Goal: Information Seeking & Learning: Learn about a topic

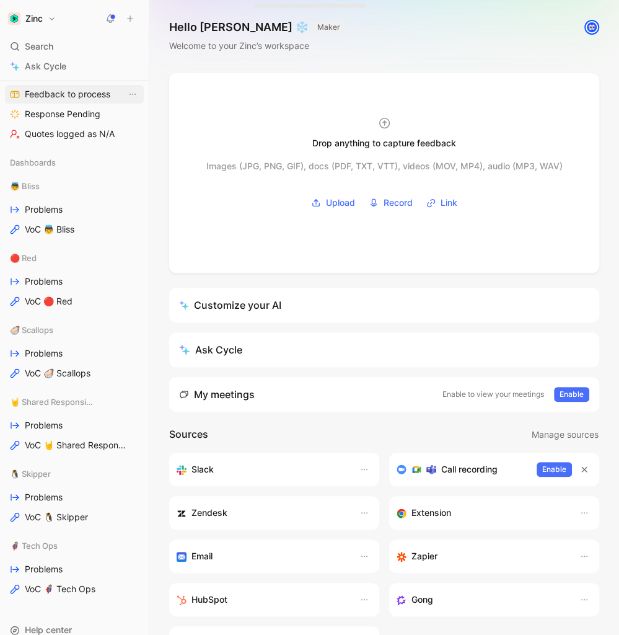
scroll to position [247, 0]
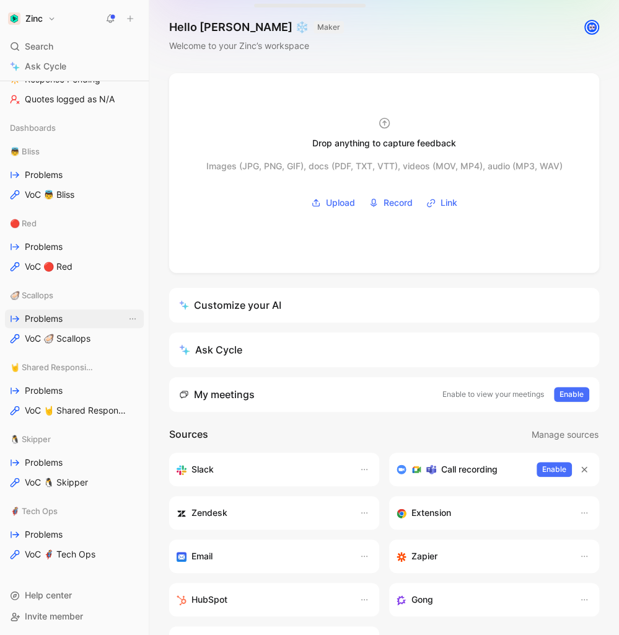
click at [36, 319] on span "Problems" at bounding box center [44, 318] width 38 height 12
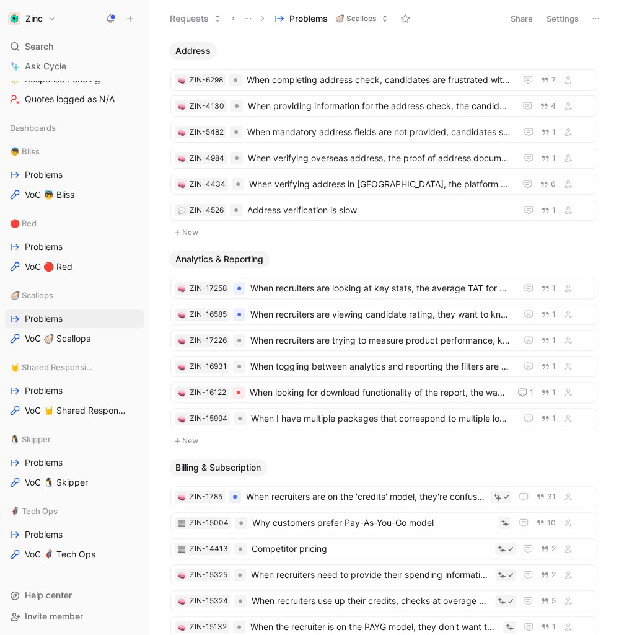
click at [560, 15] on button "Settings" at bounding box center [562, 18] width 43 height 17
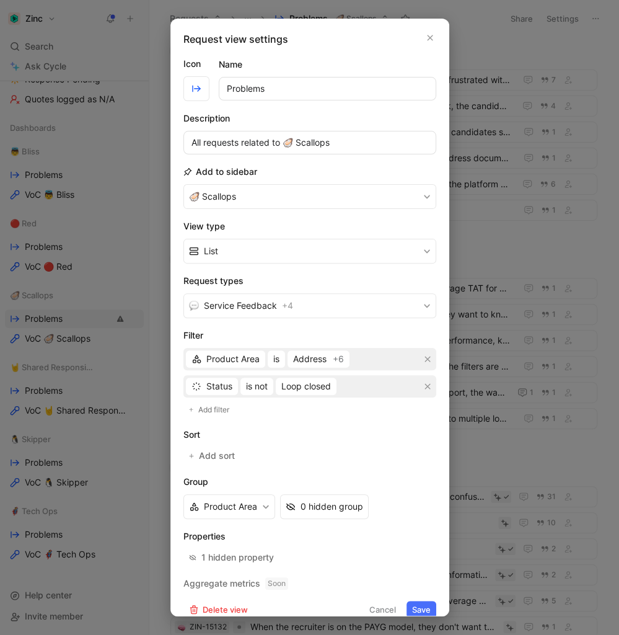
scroll to position [11, 0]
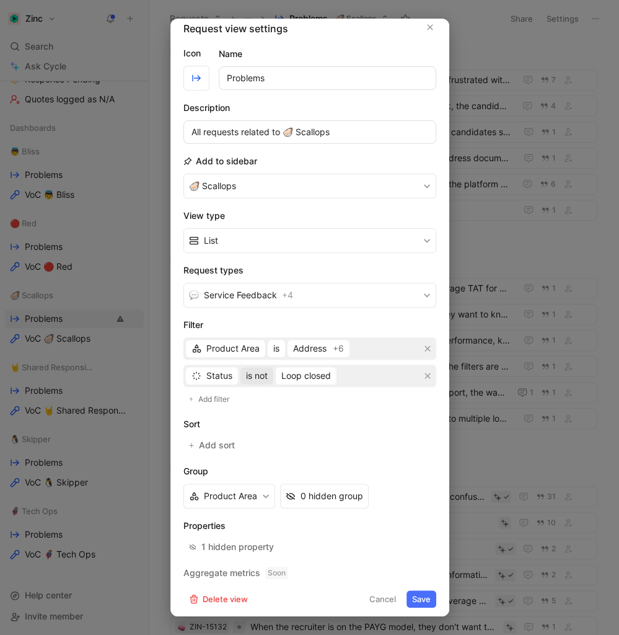
click at [271, 374] on button "is not" at bounding box center [256, 375] width 33 height 17
click at [266, 399] on div "is" at bounding box center [281, 399] width 73 height 15
click at [299, 375] on div "Select statuses" at bounding box center [297, 375] width 62 height 15
click at [253, 372] on button "is" at bounding box center [248, 375] width 17 height 17
click at [263, 420] on span "is not" at bounding box center [256, 417] width 22 height 11
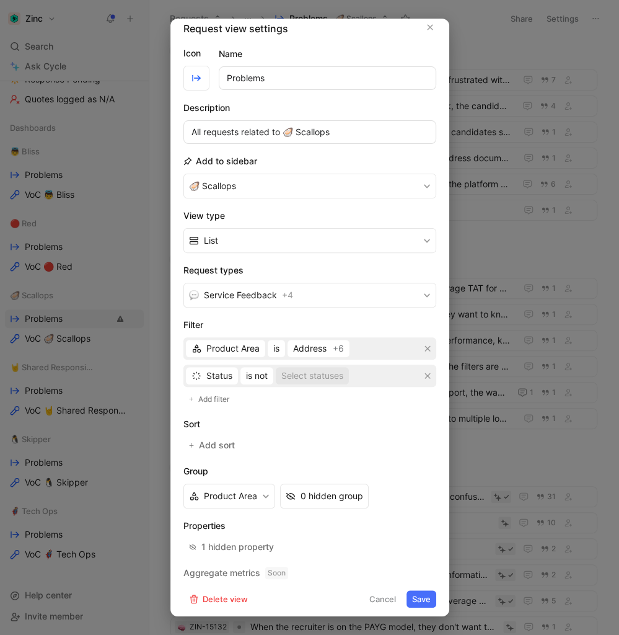
click at [297, 376] on div "Select statuses" at bounding box center [312, 375] width 62 height 15
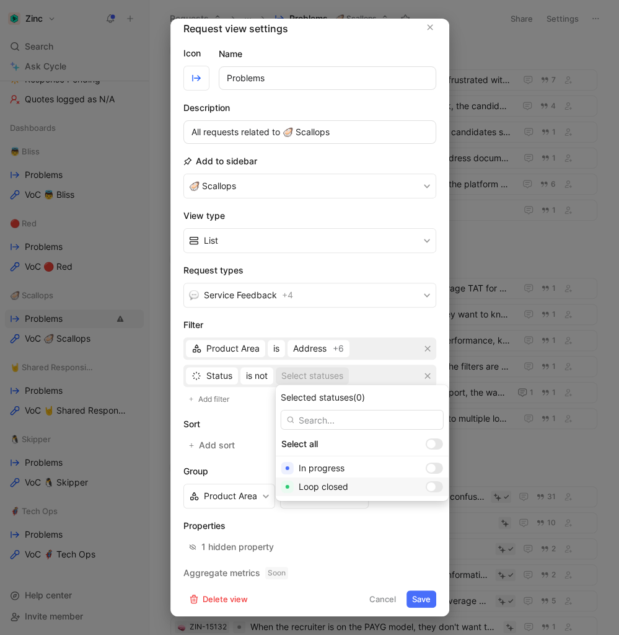
click at [427, 487] on div at bounding box center [431, 486] width 9 height 9
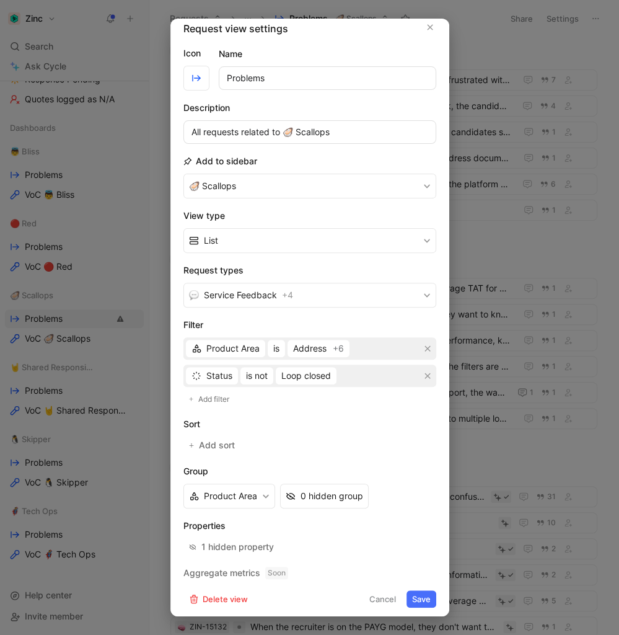
click at [421, 596] on button "Save" at bounding box center [422, 598] width 30 height 17
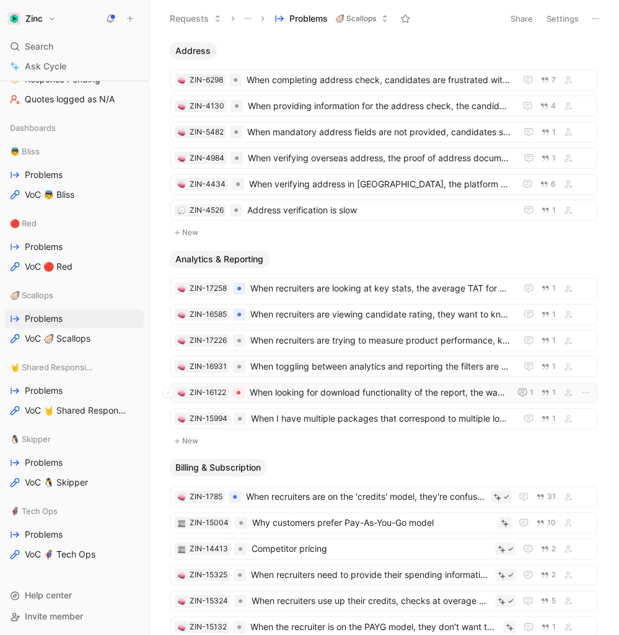
click at [331, 387] on span "When looking for download functionality of the report, the way to do it is not …" at bounding box center [377, 392] width 255 height 15
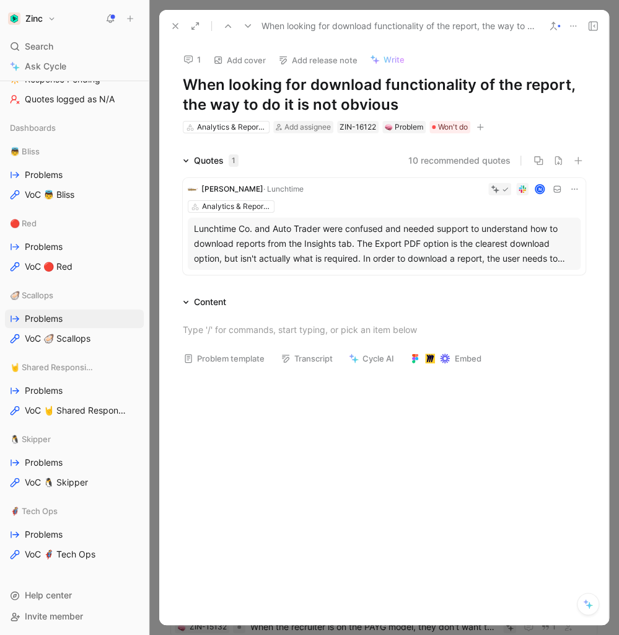
click at [522, 88] on h1 "When looking for download functionality of the report, the way to do it is not …" at bounding box center [384, 95] width 403 height 40
click at [568, 89] on h1 "When looking for download functionality of the report, the way to do it is not …" at bounding box center [384, 95] width 403 height 40
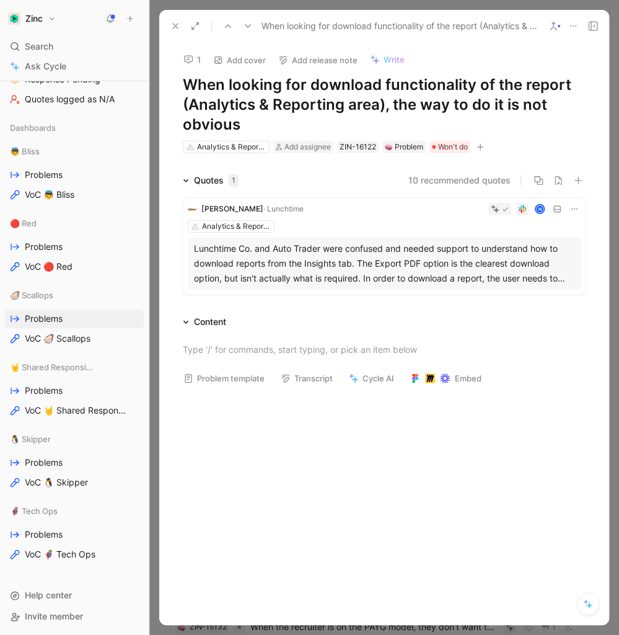
click at [296, 130] on h1 "When looking for download functionality of the report (Analytics & Reporting ar…" at bounding box center [384, 104] width 403 height 59
drag, startPoint x: 276, startPoint y: 129, endPoint x: 170, endPoint y: 91, distance: 112.5
click at [170, 91] on div "1 Add cover Add release note Write When looking for download functionality of t…" at bounding box center [384, 98] width 450 height 112
copy h1 "When looking for download functionality of the report (Analytics & Reporting ar…"
click at [355, 482] on div at bounding box center [384, 490] width 450 height 190
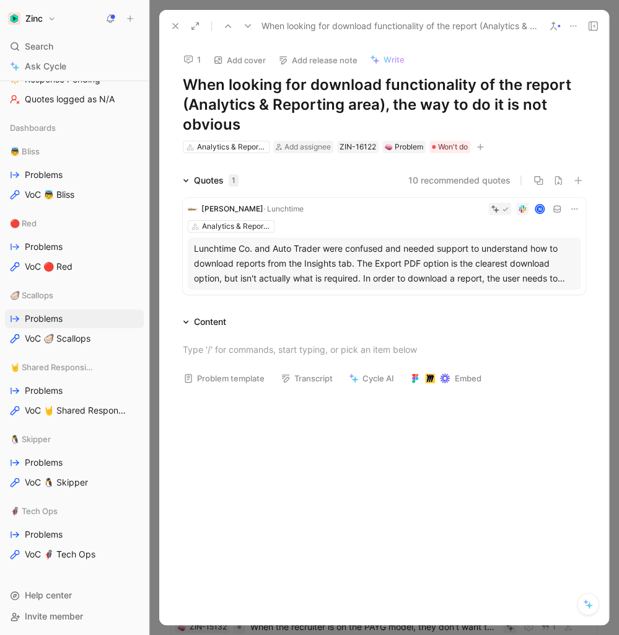
click at [186, 66] on button "1" at bounding box center [192, 59] width 29 height 17
click at [173, 24] on use at bounding box center [175, 26] width 5 height 5
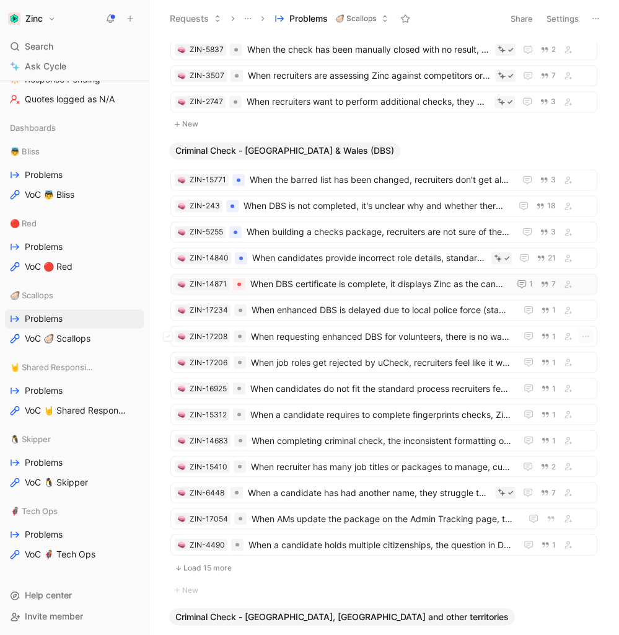
scroll to position [653, 0]
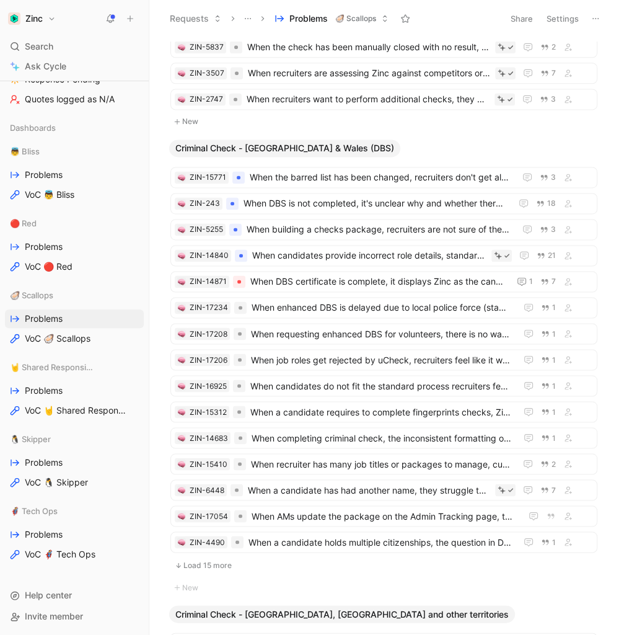
click at [210, 557] on button "Load 15 more" at bounding box center [383, 564] width 427 height 15
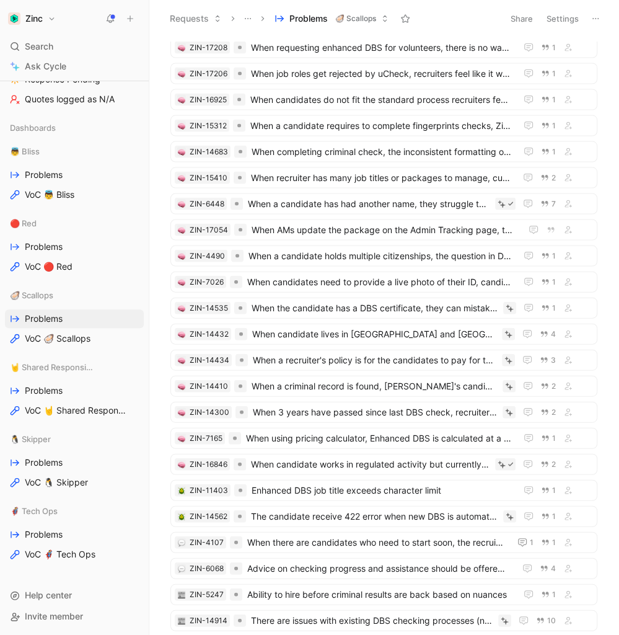
scroll to position [930, 0]
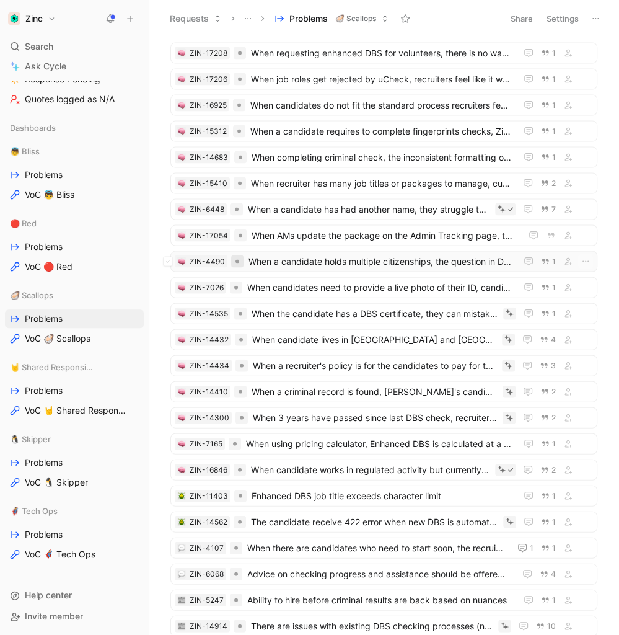
click at [236, 259] on div at bounding box center [238, 261] width 4 height 4
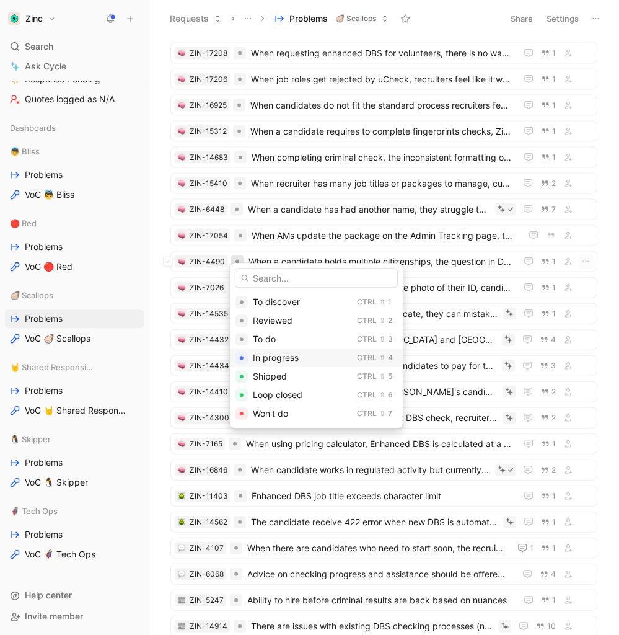
click at [280, 353] on span "In progress" at bounding box center [276, 357] width 46 height 11
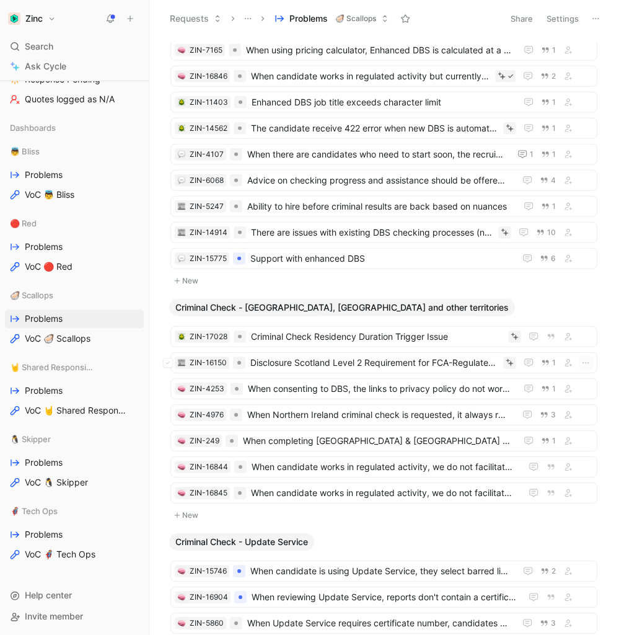
scroll to position [1471, 0]
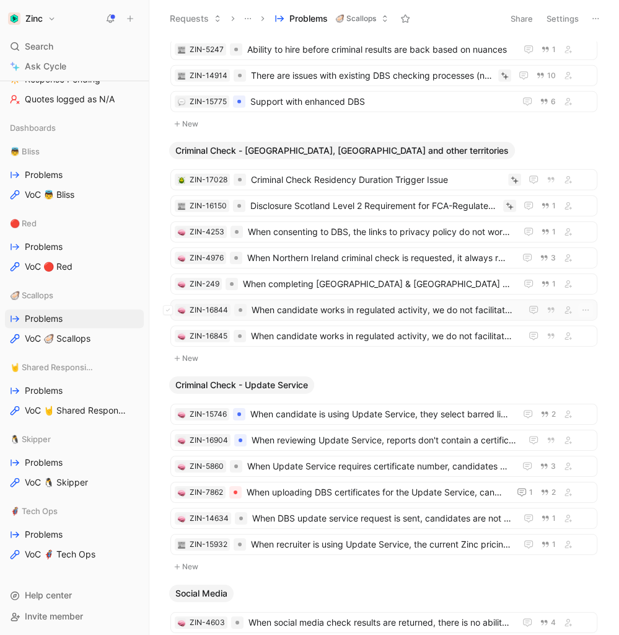
click at [307, 302] on span "When candidate works in regulated activity, we do not facilitate the right chec…" at bounding box center [384, 309] width 265 height 15
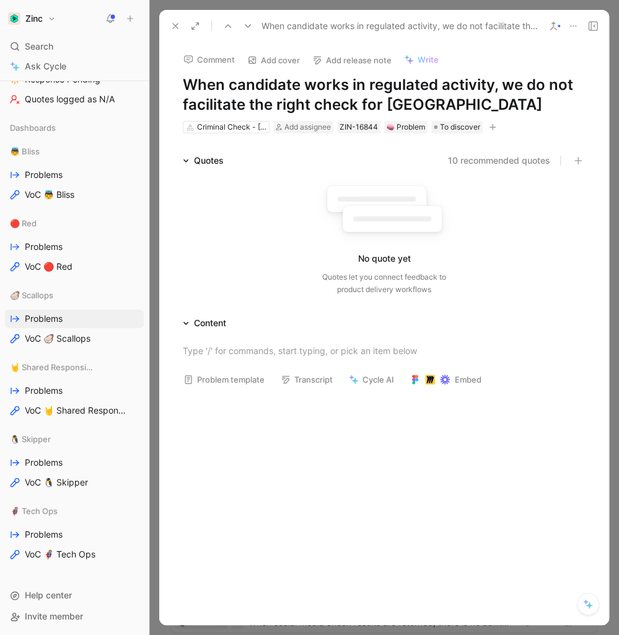
click at [170, 28] on icon at bounding box center [175, 26] width 10 height 10
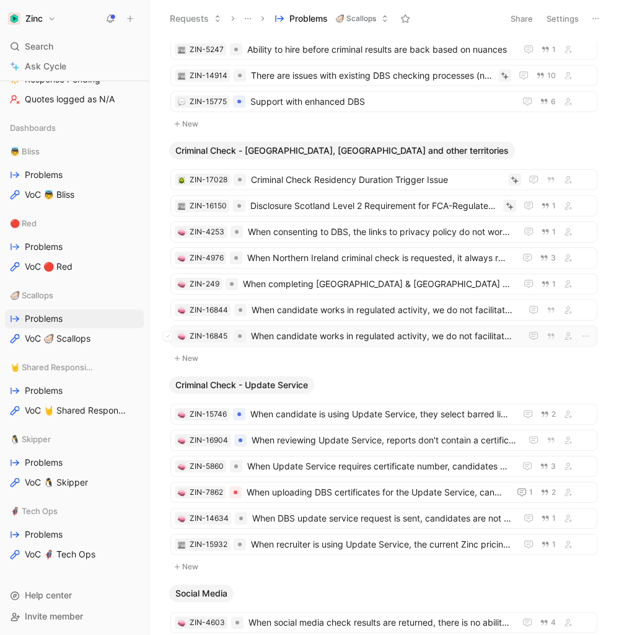
click at [377, 328] on span "When candidate works in regulated activity, we do not facilitate the right chec…" at bounding box center [383, 335] width 265 height 15
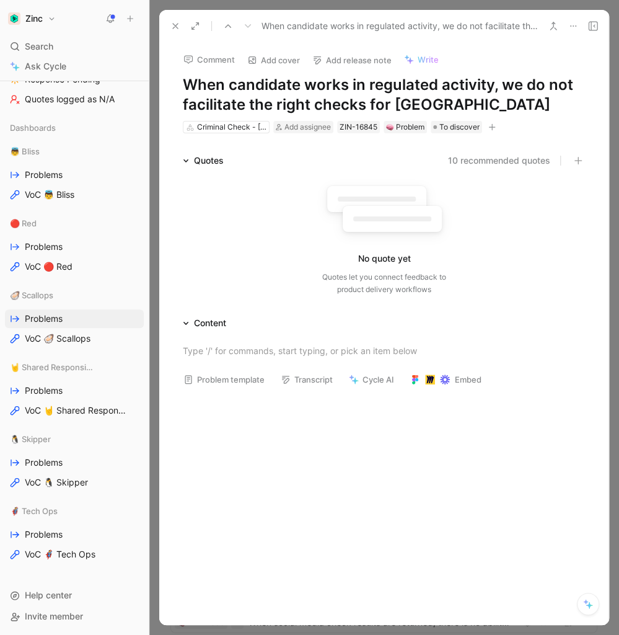
click at [174, 30] on icon at bounding box center [175, 26] width 10 height 10
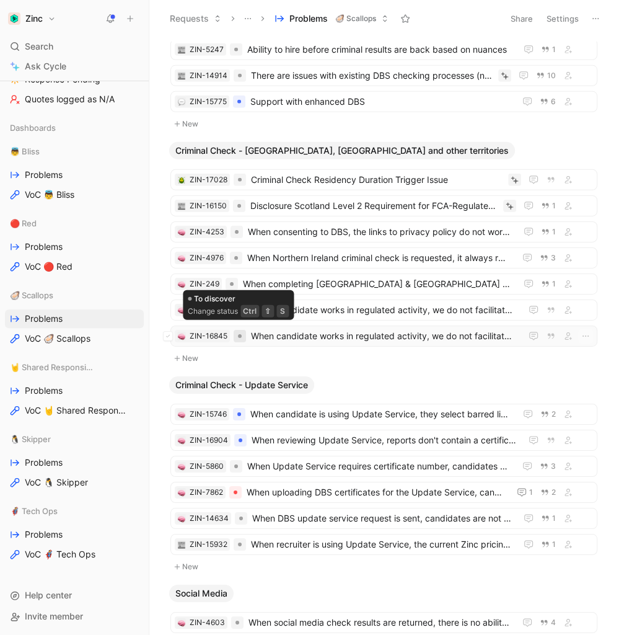
click at [241, 330] on div at bounding box center [240, 336] width 12 height 12
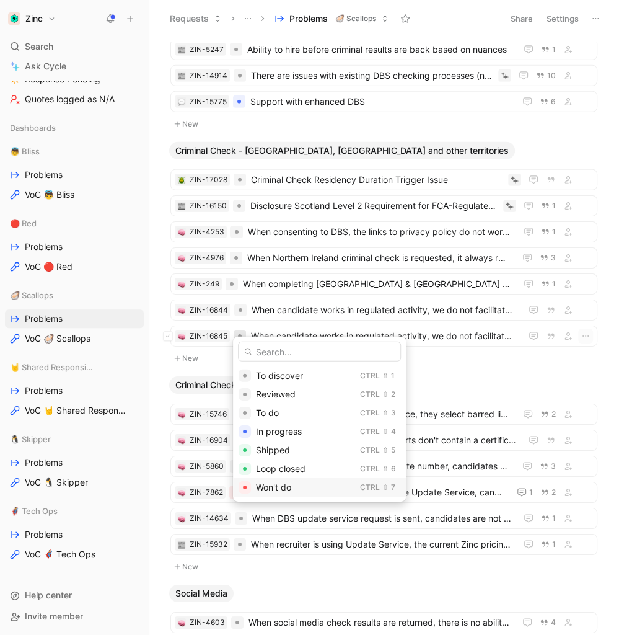
click at [278, 490] on span "Won't do" at bounding box center [273, 487] width 35 height 11
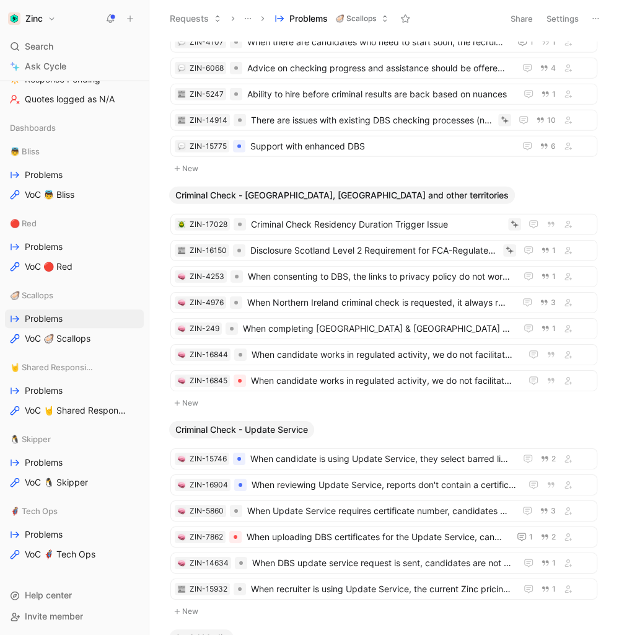
scroll to position [1404, 0]
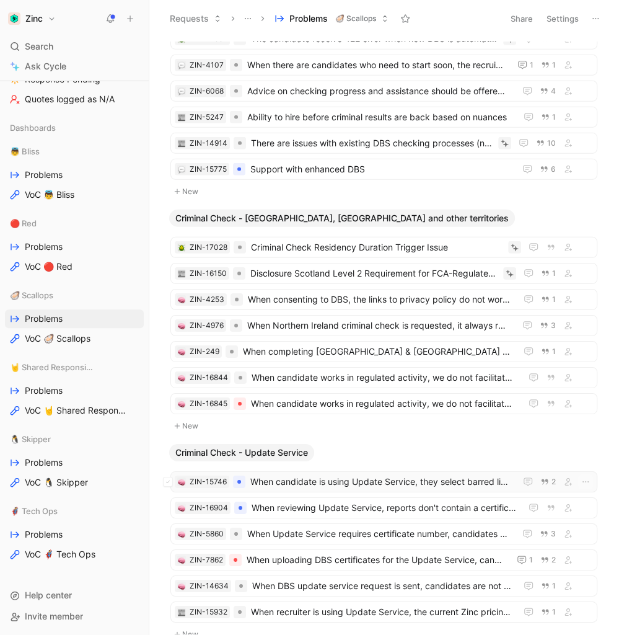
click at [429, 474] on span "When candidate is using Update Service, they select barred lists incorrectly an…" at bounding box center [380, 481] width 260 height 15
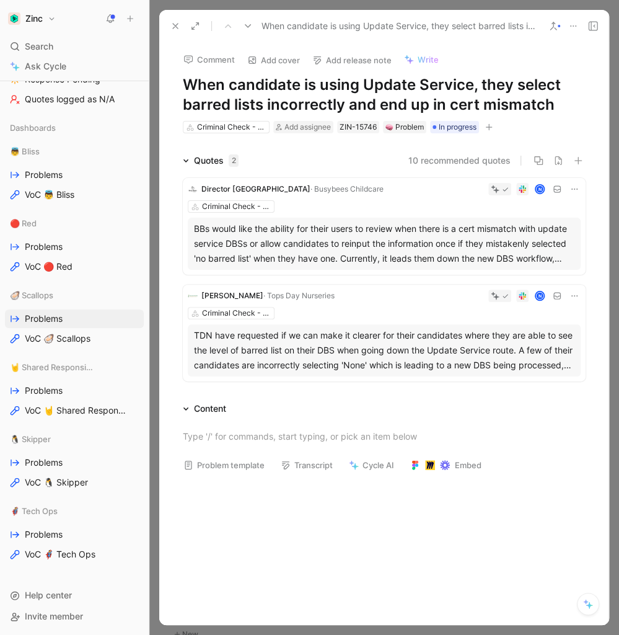
click at [175, 24] on icon at bounding box center [175, 26] width 10 height 10
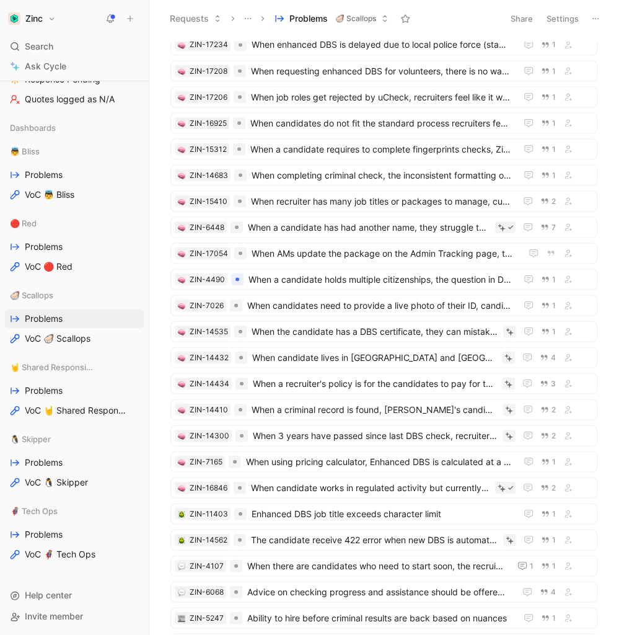
scroll to position [872, 0]
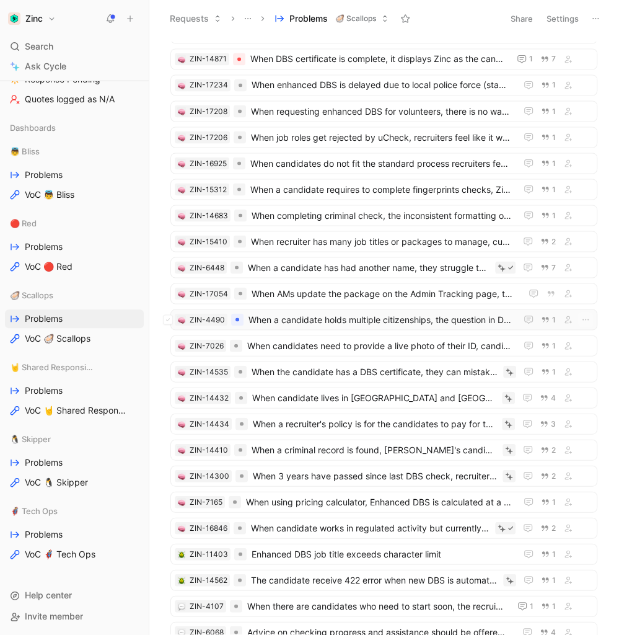
click at [332, 312] on span "When a candidate holds multiple citizenships, the question in DBS submission ab…" at bounding box center [380, 319] width 263 height 15
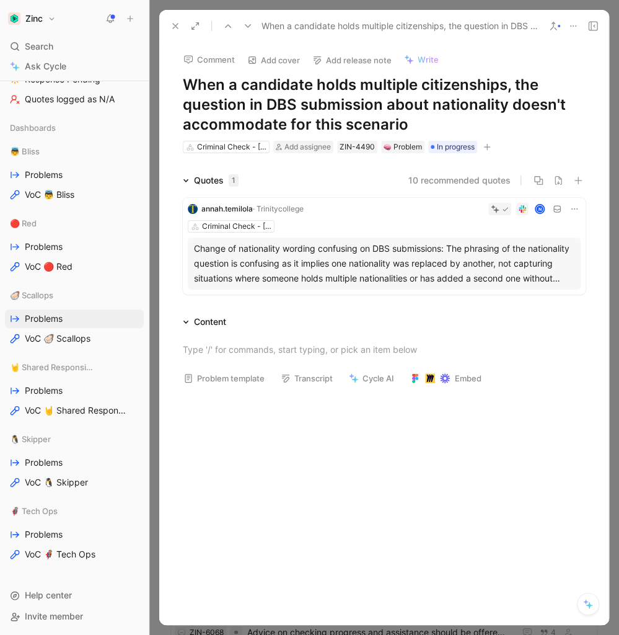
click at [520, 60] on div "Comment Add cover Add release note Write" at bounding box center [382, 55] width 408 height 25
click at [174, 24] on icon at bounding box center [175, 26] width 10 height 10
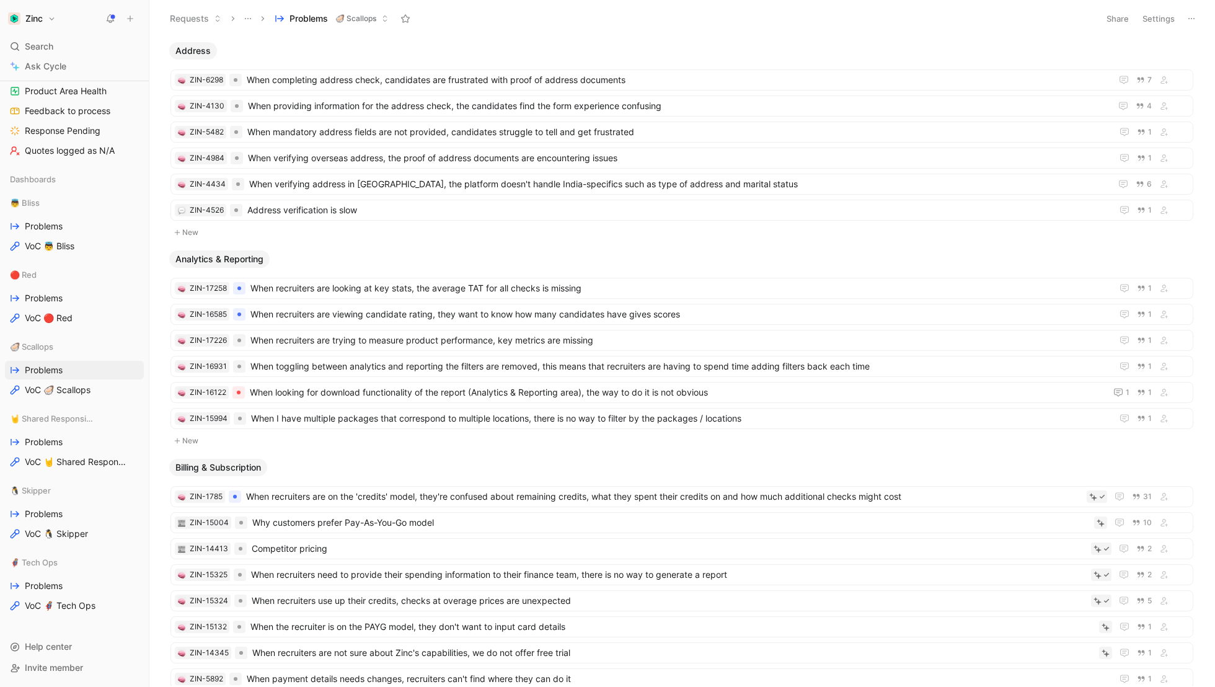
scroll to position [195, 0]
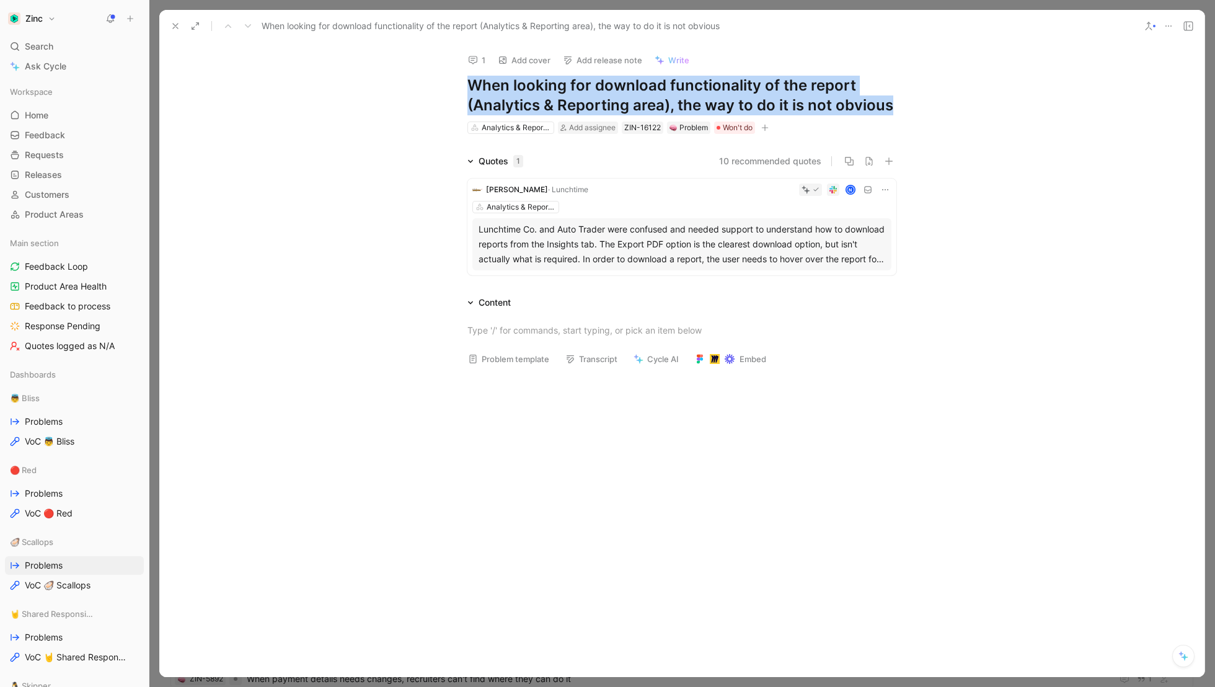
drag, startPoint x: 469, startPoint y: 83, endPoint x: 927, endPoint y: 95, distance: 458.2
click at [927, 95] on div "1 Add cover Add release note Write When looking for download functionality of t…" at bounding box center [681, 360] width 1045 height 634
copy h1 "When looking for download functionality of the report (Analytics & Reporting ar…"
click at [475, 60] on icon at bounding box center [473, 60] width 10 height 10
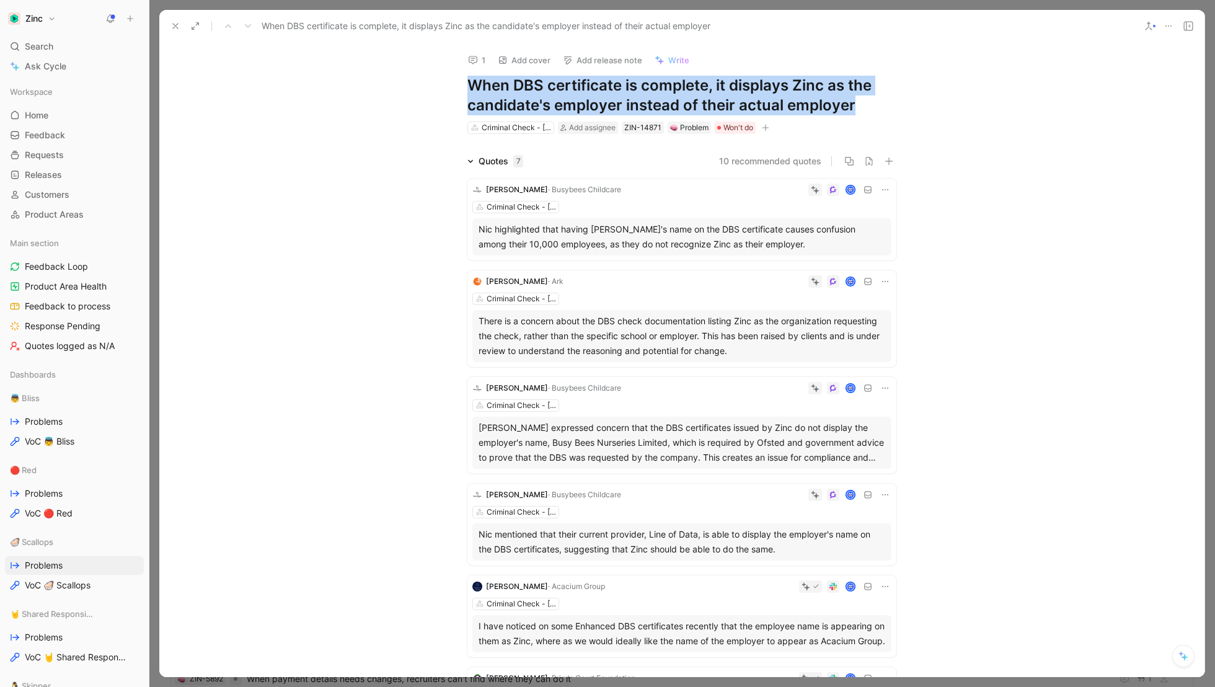
drag, startPoint x: 868, startPoint y: 109, endPoint x: 453, endPoint y: 87, distance: 415.8
click at [453, 87] on div "1 Add cover Add release note Write When DBS certificate is complete, it display…" at bounding box center [682, 89] width 476 height 92
copy h1 "When DBS certificate is complete, it displays Zinc as the candidate's employer …"
click at [480, 64] on button "1" at bounding box center [476, 59] width 29 height 17
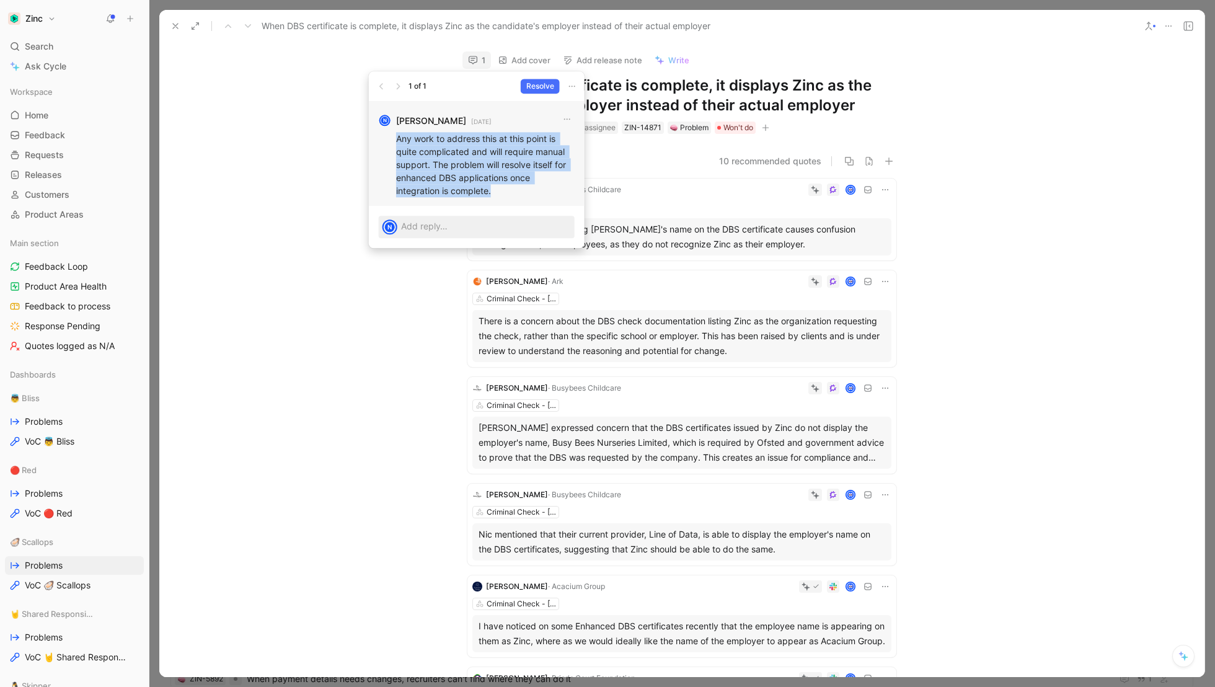
drag, startPoint x: 506, startPoint y: 189, endPoint x: 389, endPoint y: 139, distance: 127.4
click at [389, 139] on div "N Nara Toktoshova 13 days ago Any work to address this at this point is quite c…" at bounding box center [477, 154] width 216 height 104
copy p "Any work to address this at this point is quite complicated and will require ma…"
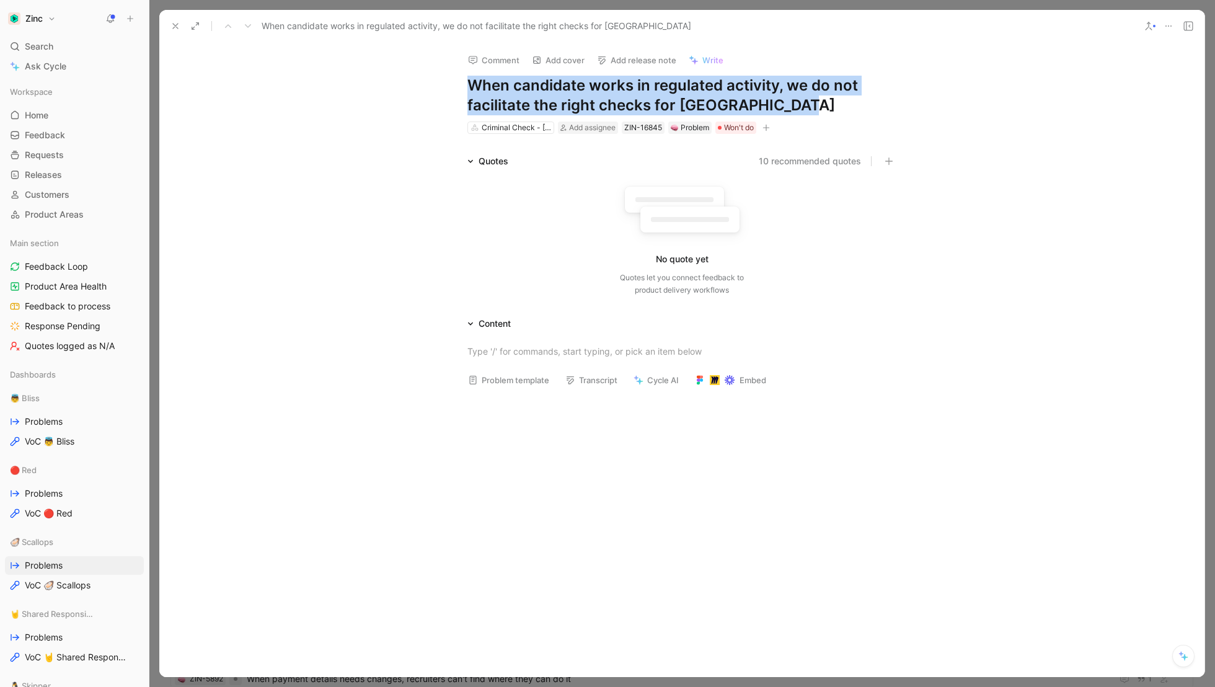
drag, startPoint x: 840, startPoint y: 103, endPoint x: 439, endPoint y: 84, distance: 400.8
click at [439, 84] on div "Comment Add cover Add release note Write When candidate works in regulated acti…" at bounding box center [681, 360] width 1045 height 634
copy h1 "When candidate works in regulated activity, we do not facilitate the right chec…"
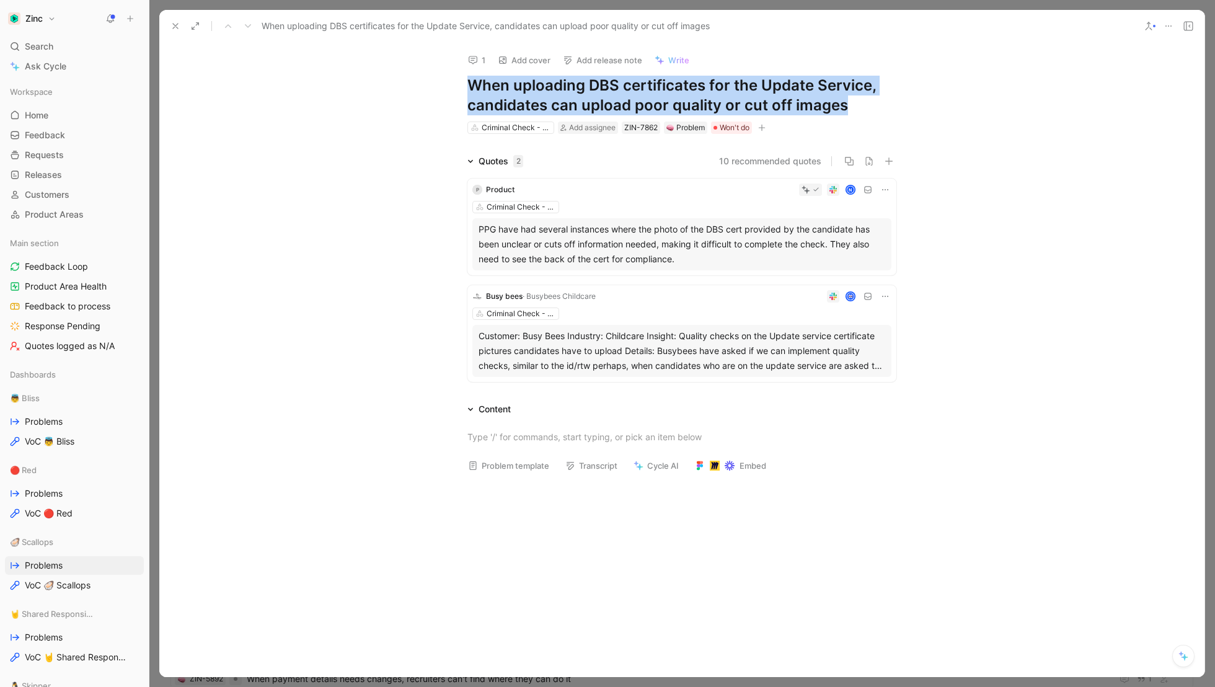
drag, startPoint x: 865, startPoint y: 107, endPoint x: 464, endPoint y: 93, distance: 400.6
click at [464, 93] on div "1 Add cover Add release note Write When uploading DBS certificates for the Upda…" at bounding box center [682, 89] width 476 height 92
copy h1 "When uploading DBS certificates for the Update Service, candidates can upload p…"
click at [876, 105] on h1 "When uploading DBS certificates for the Update Service, candidates can upload p…" at bounding box center [681, 96] width 429 height 40
drag, startPoint x: 853, startPoint y: 107, endPoint x: 466, endPoint y: 85, distance: 387.4
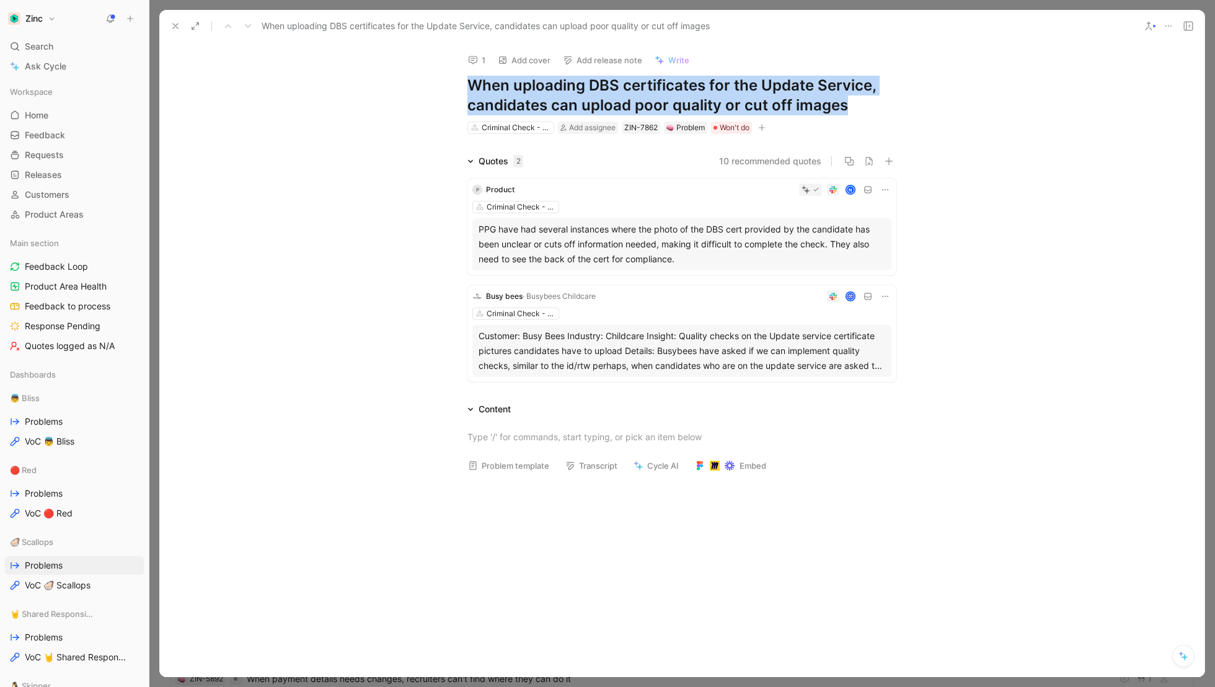
click at [466, 85] on div "1 Add cover Add release note Write When uploading DBS certificates for the Upda…" at bounding box center [682, 89] width 476 height 92
copy h1 "When uploading DBS certificates for the Update Service, candidates can upload p…"
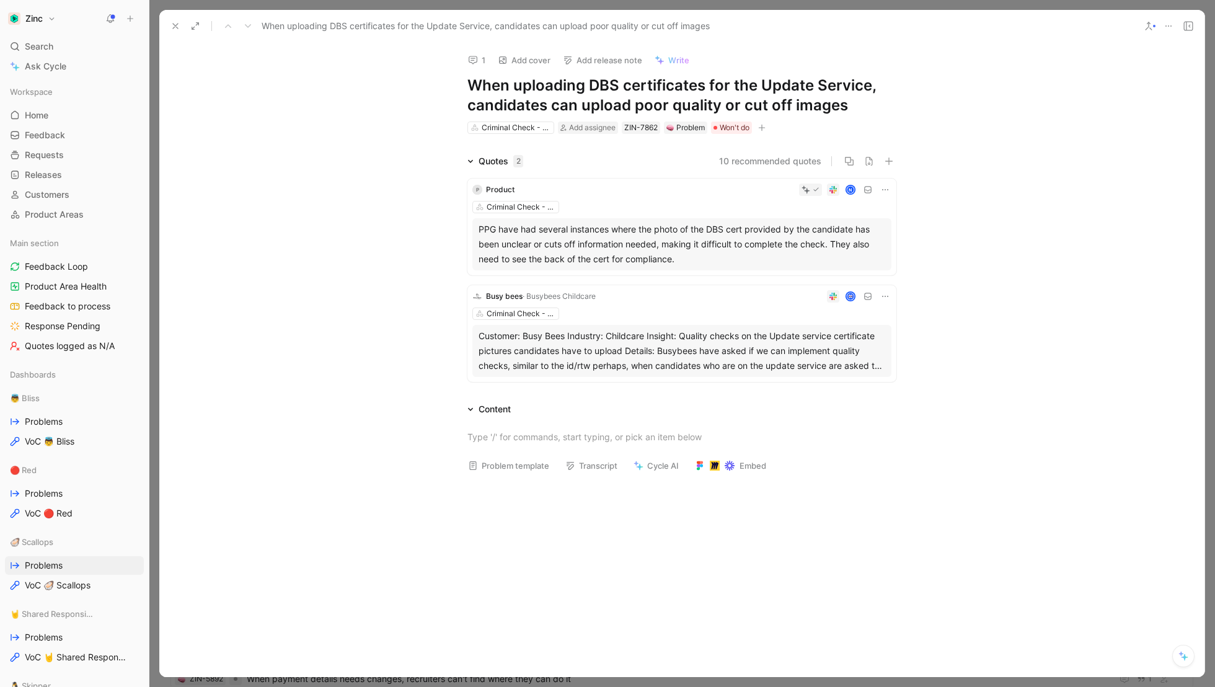
click at [1108, 315] on div "Quotes 2 10 recommended quotes P Product N Criminal Check - Update Service PPG …" at bounding box center [681, 270] width 1045 height 233
click at [175, 25] on use at bounding box center [175, 26] width 5 height 5
